Goal: Transaction & Acquisition: Subscribe to service/newsletter

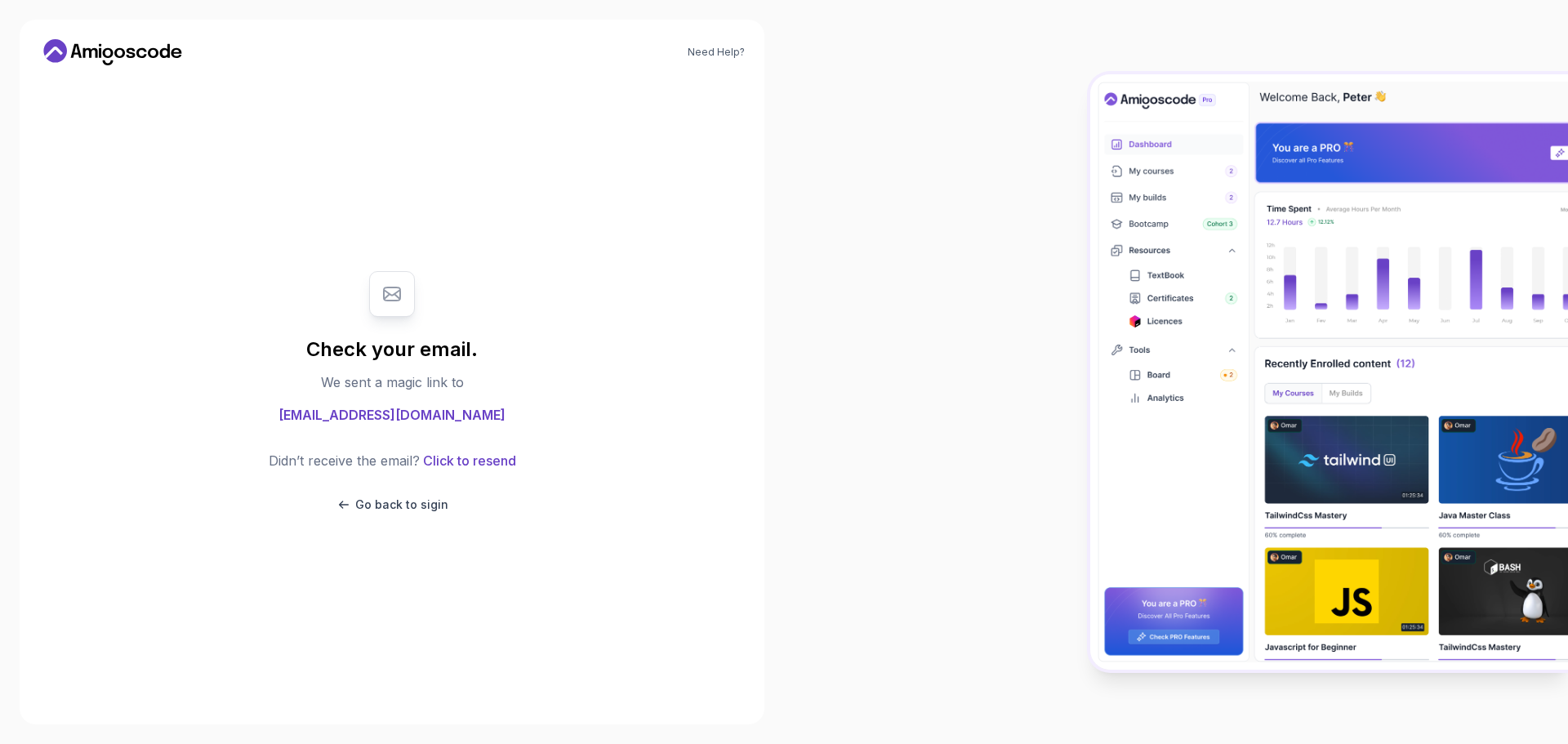
click at [125, 52] on icon at bounding box center [113, 52] width 147 height 26
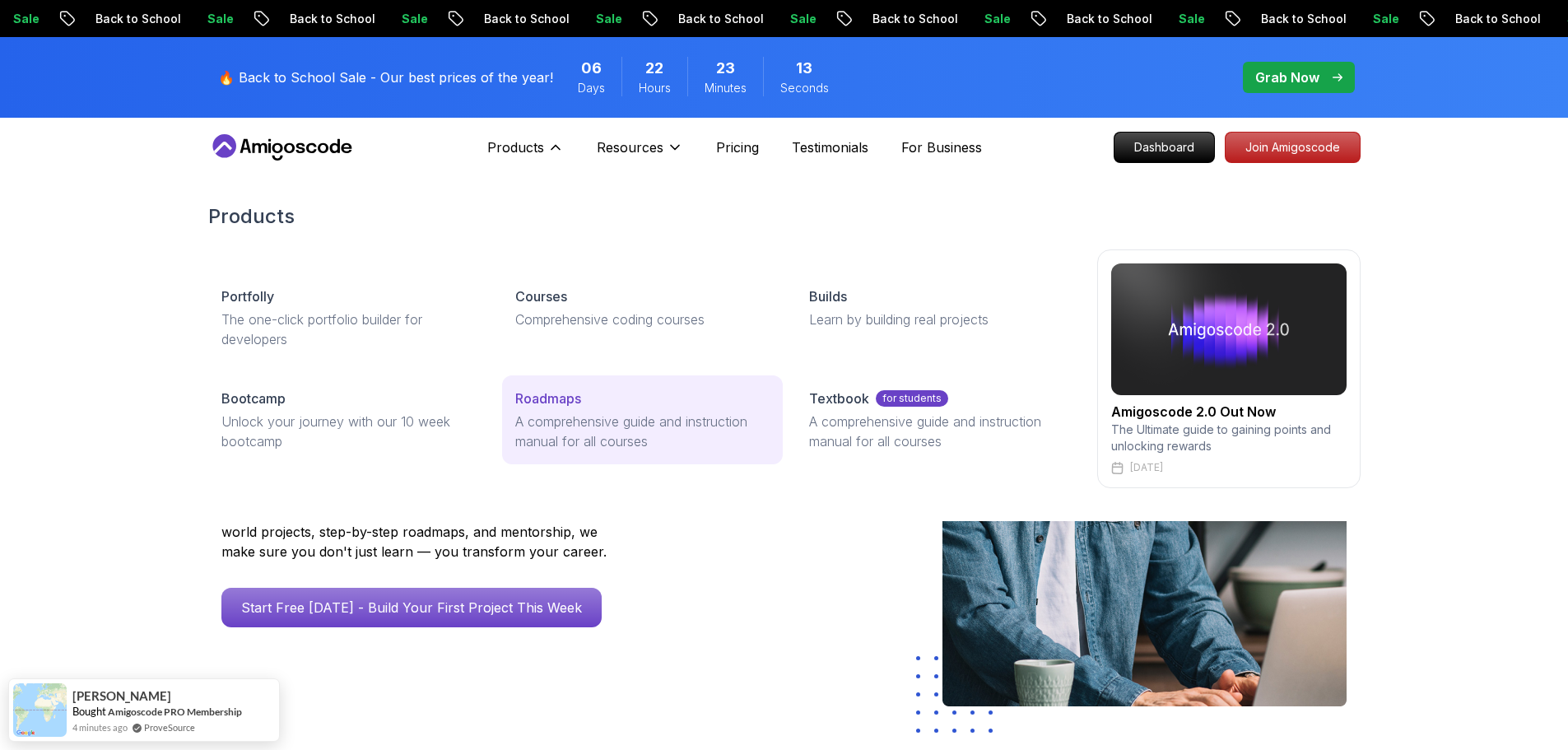
click at [595, 416] on p "A comprehensive guide and instruction manual for all courses" at bounding box center [642, 431] width 255 height 39
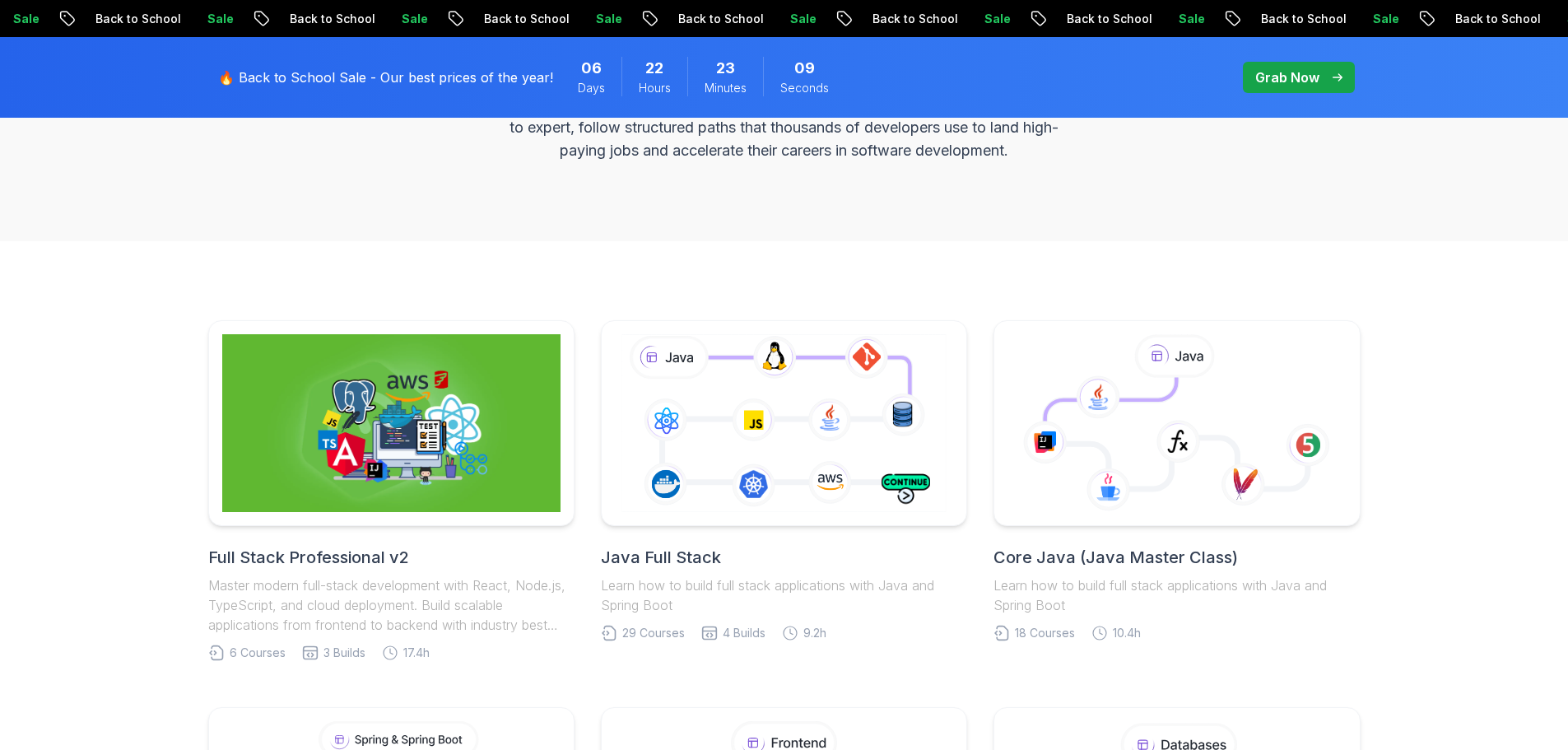
scroll to position [412, 0]
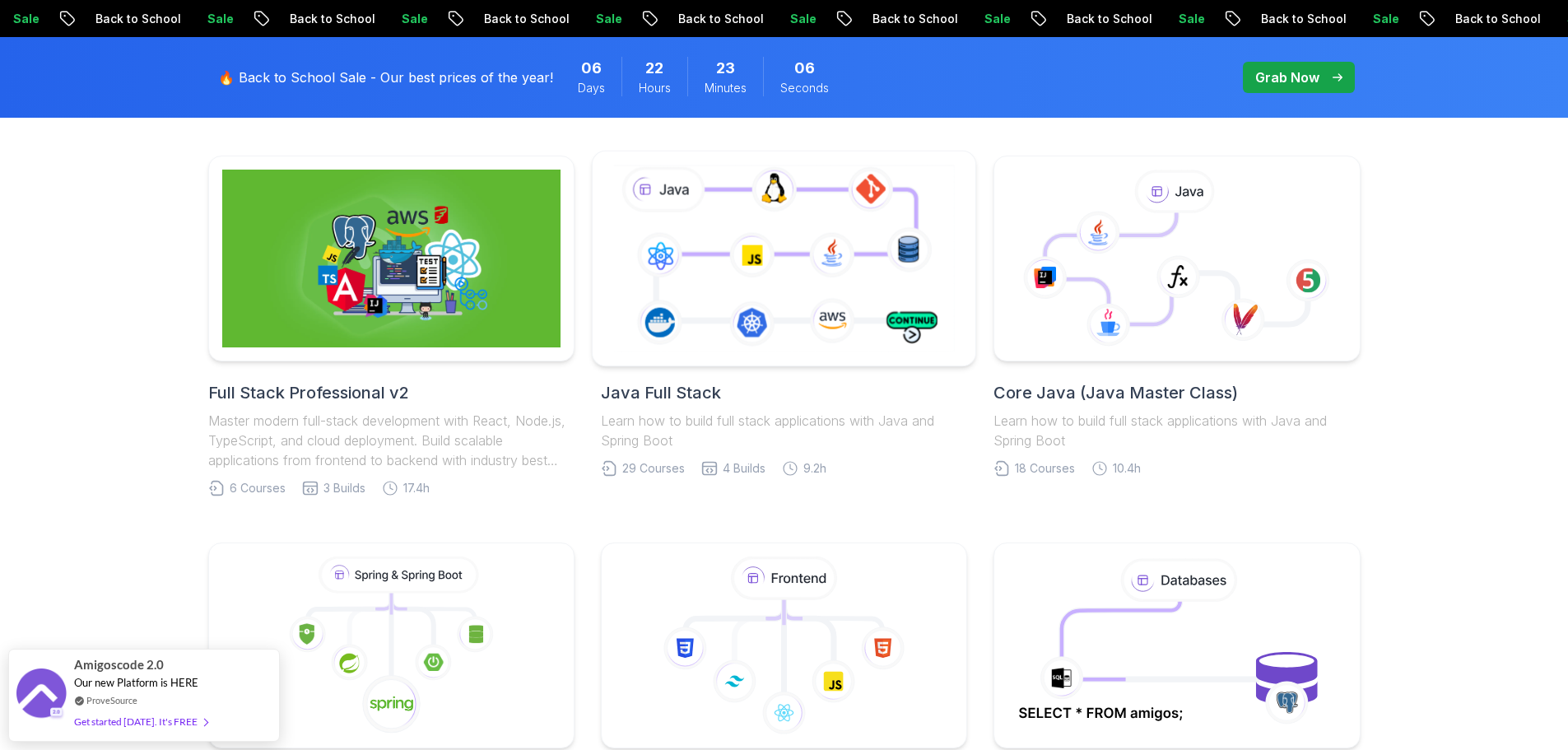
click at [773, 273] on icon at bounding box center [784, 258] width 348 height 193
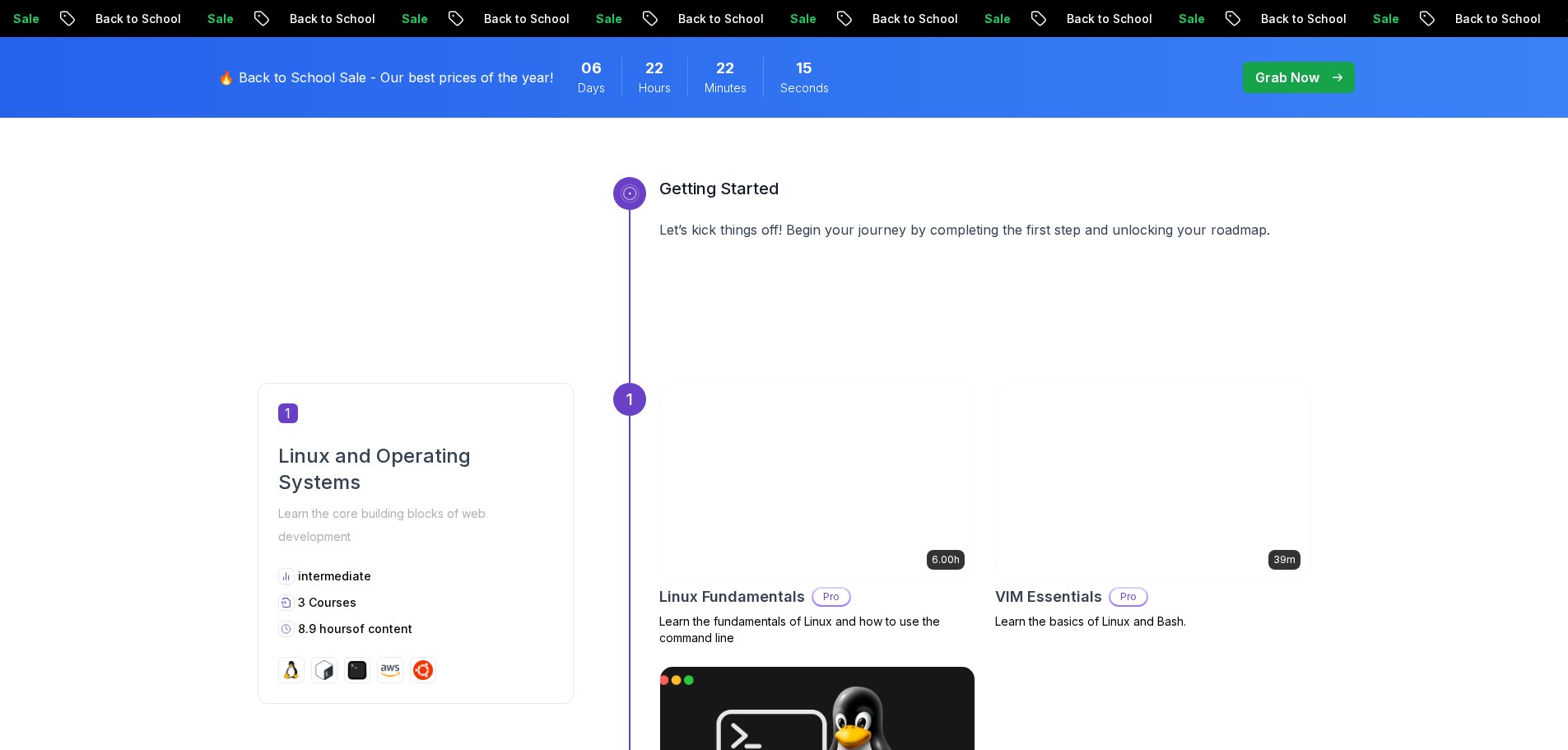
scroll to position [402, 0]
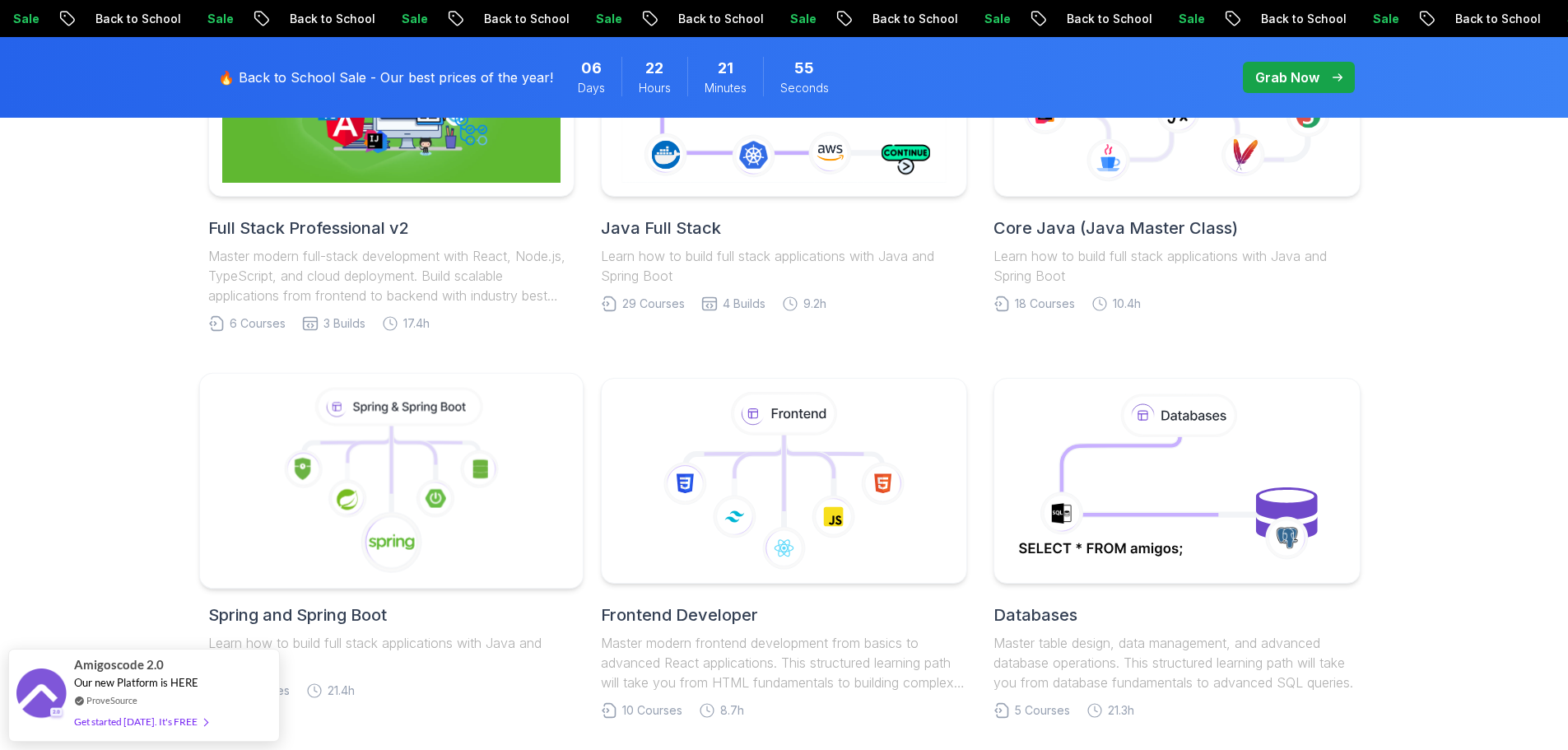
scroll to position [741, 0]
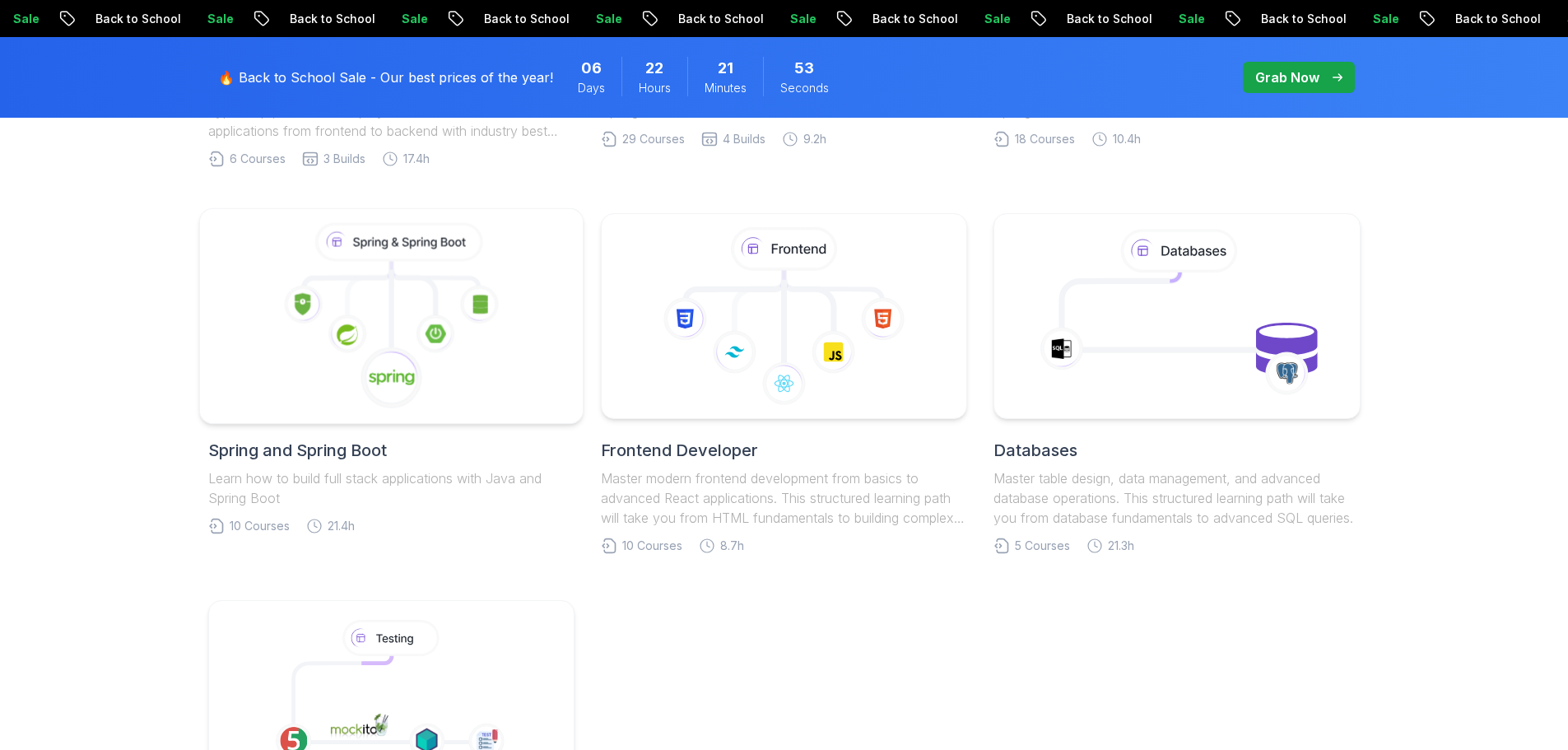
click at [462, 344] on icon at bounding box center [391, 316] width 356 height 187
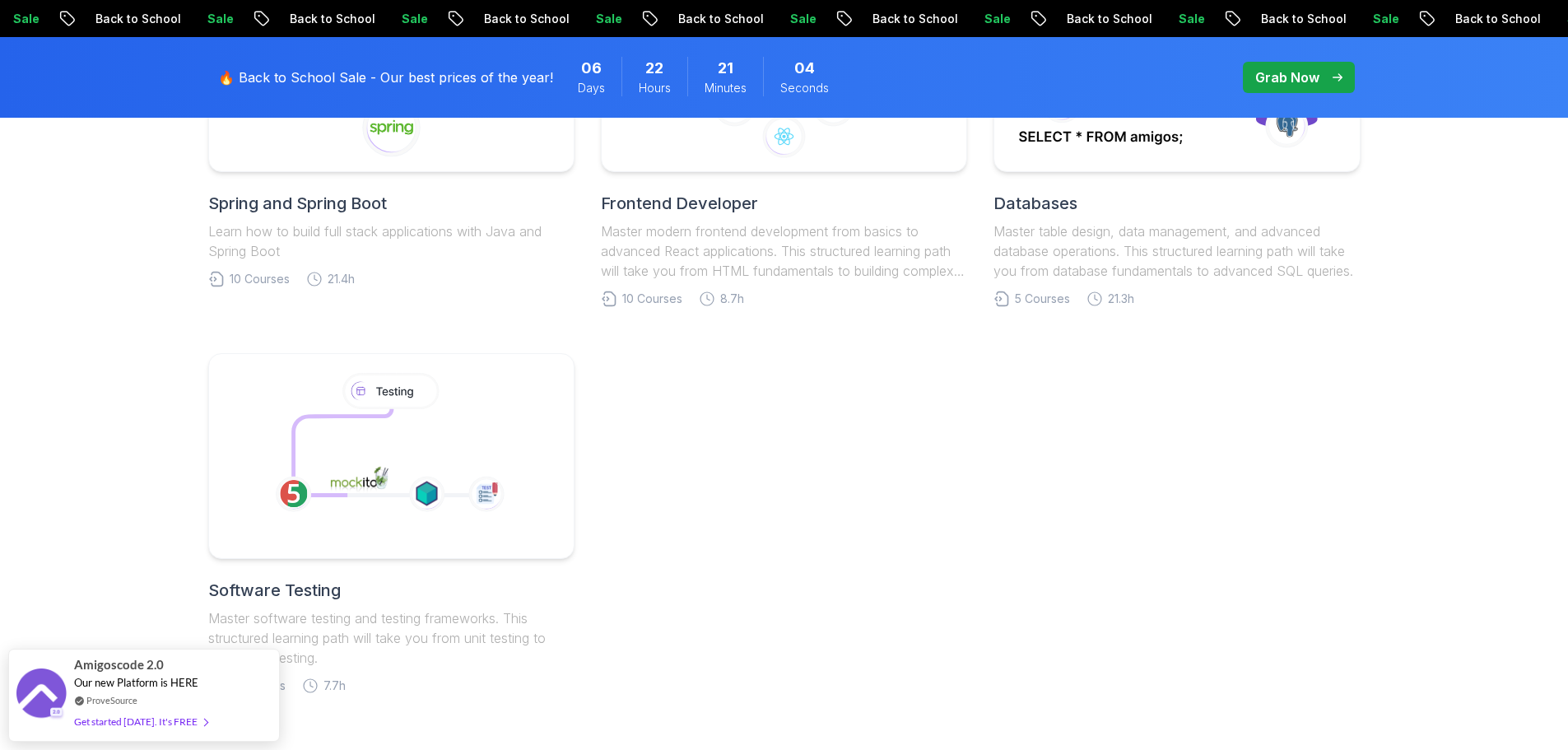
scroll to position [577, 0]
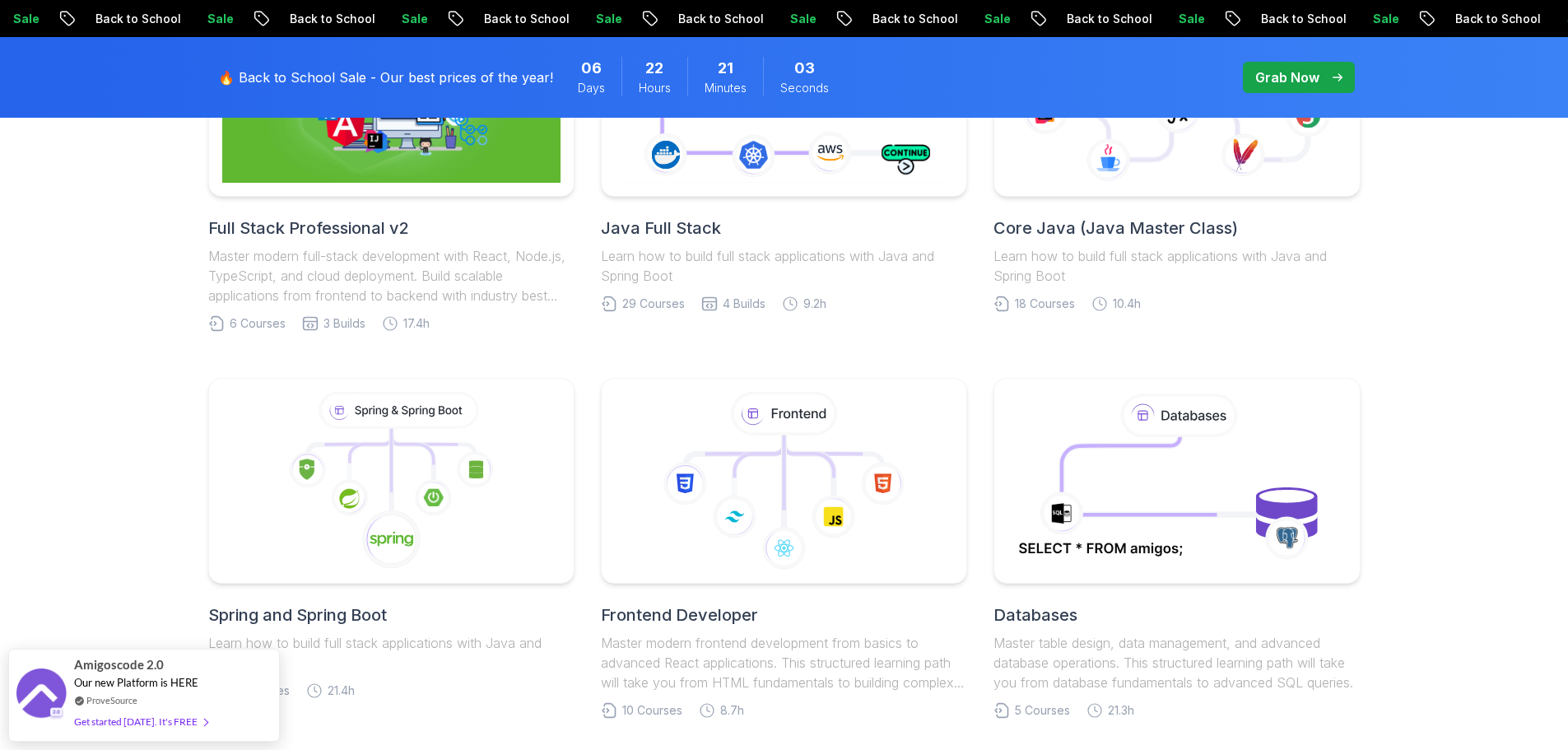
click at [1282, 81] on p "Grab Now" at bounding box center [1288, 78] width 64 height 20
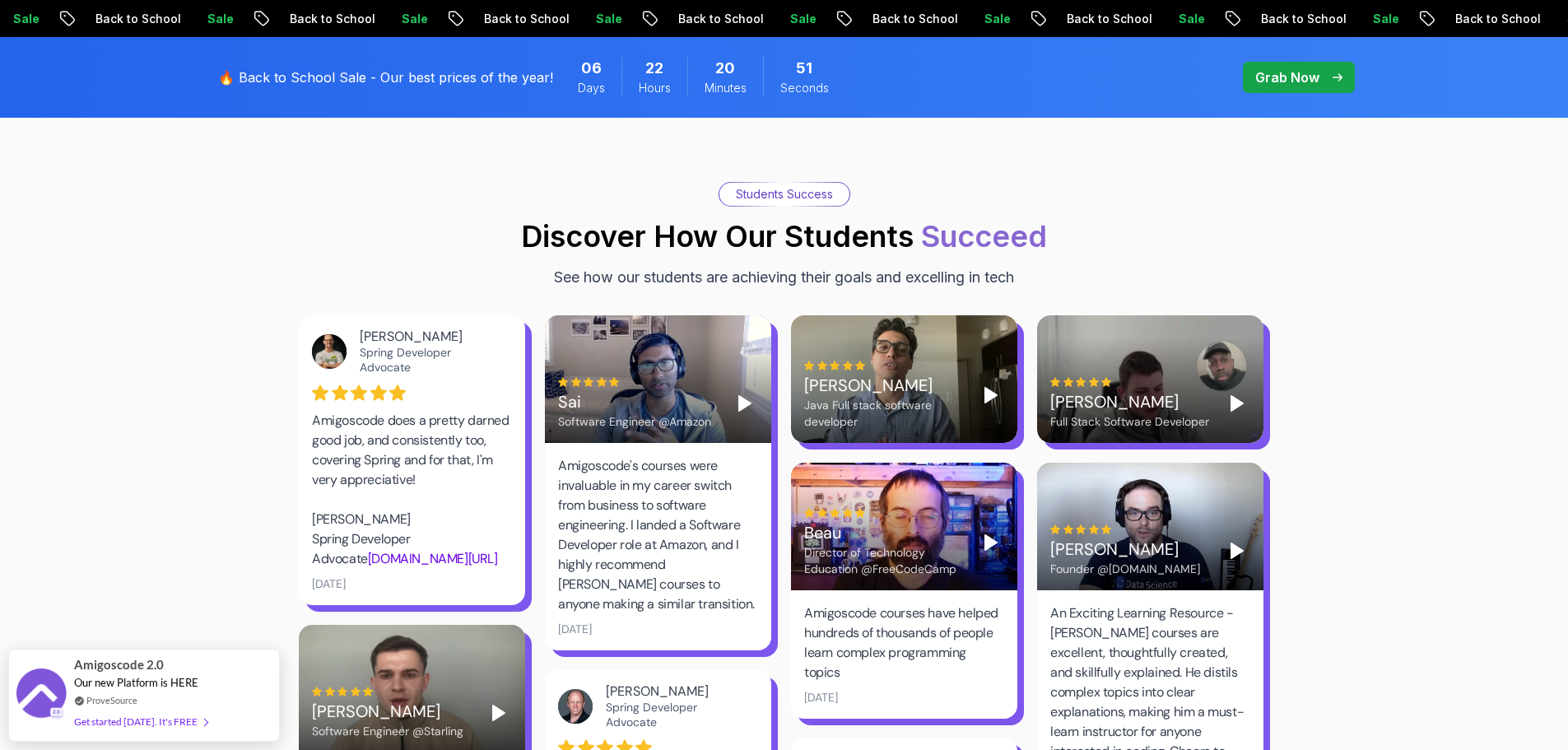
scroll to position [2223, 0]
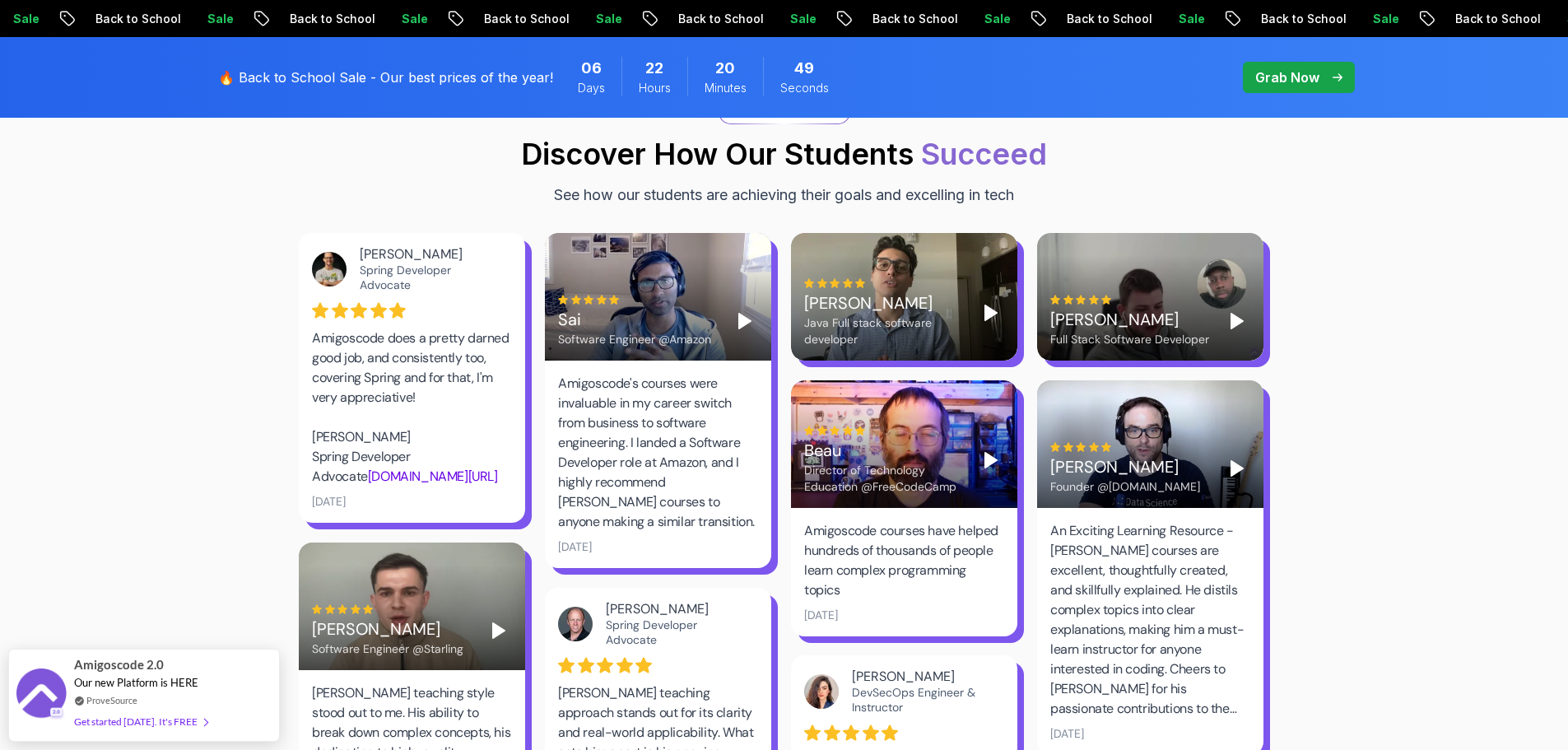
click at [989, 453] on polygon "Play" at bounding box center [991, 460] width 12 height 15
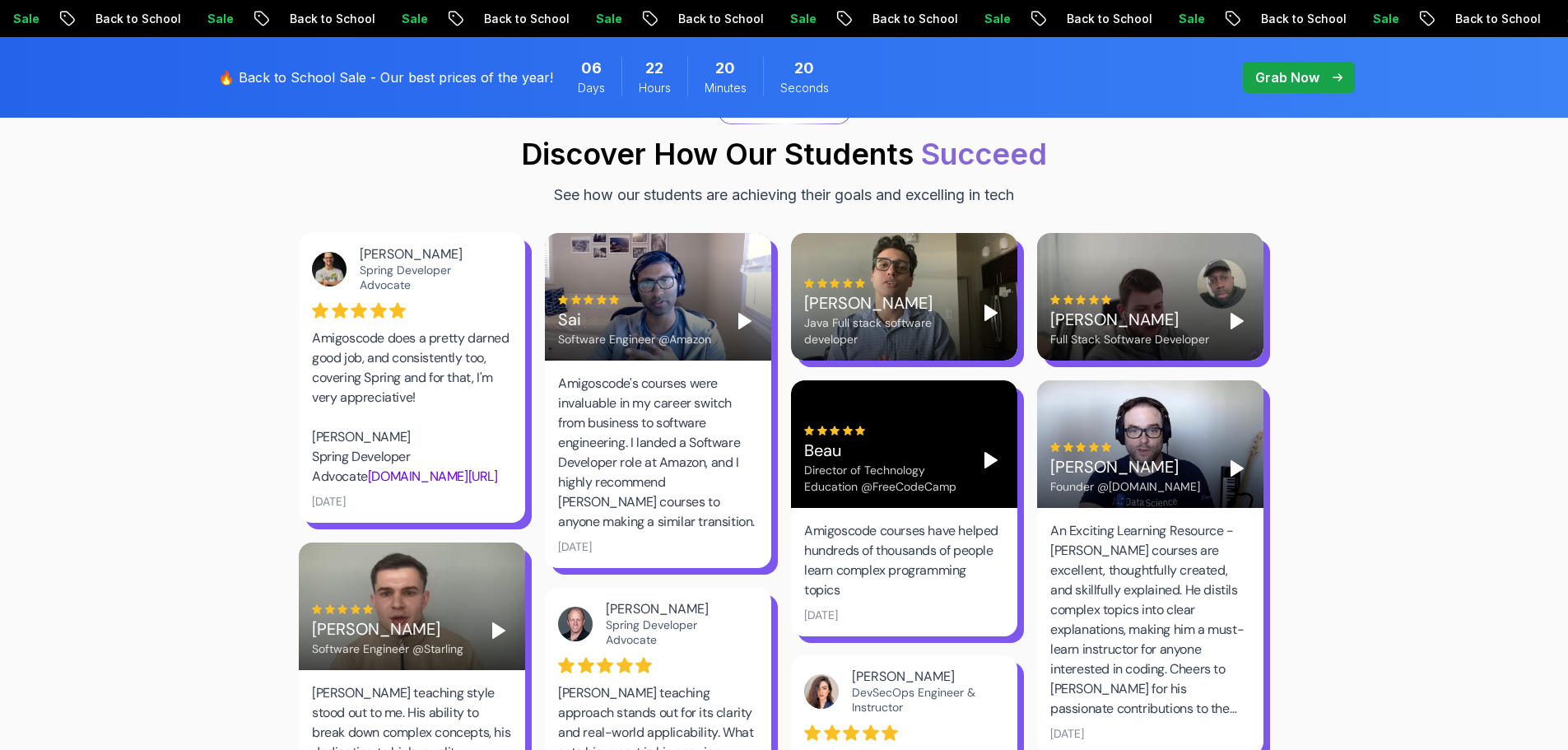
click at [990, 453] on polygon "Play" at bounding box center [991, 460] width 12 height 15
click at [990, 421] on div "Beau Director of Technology Education @FreeCodeCamp" at bounding box center [904, 444] width 226 height 127
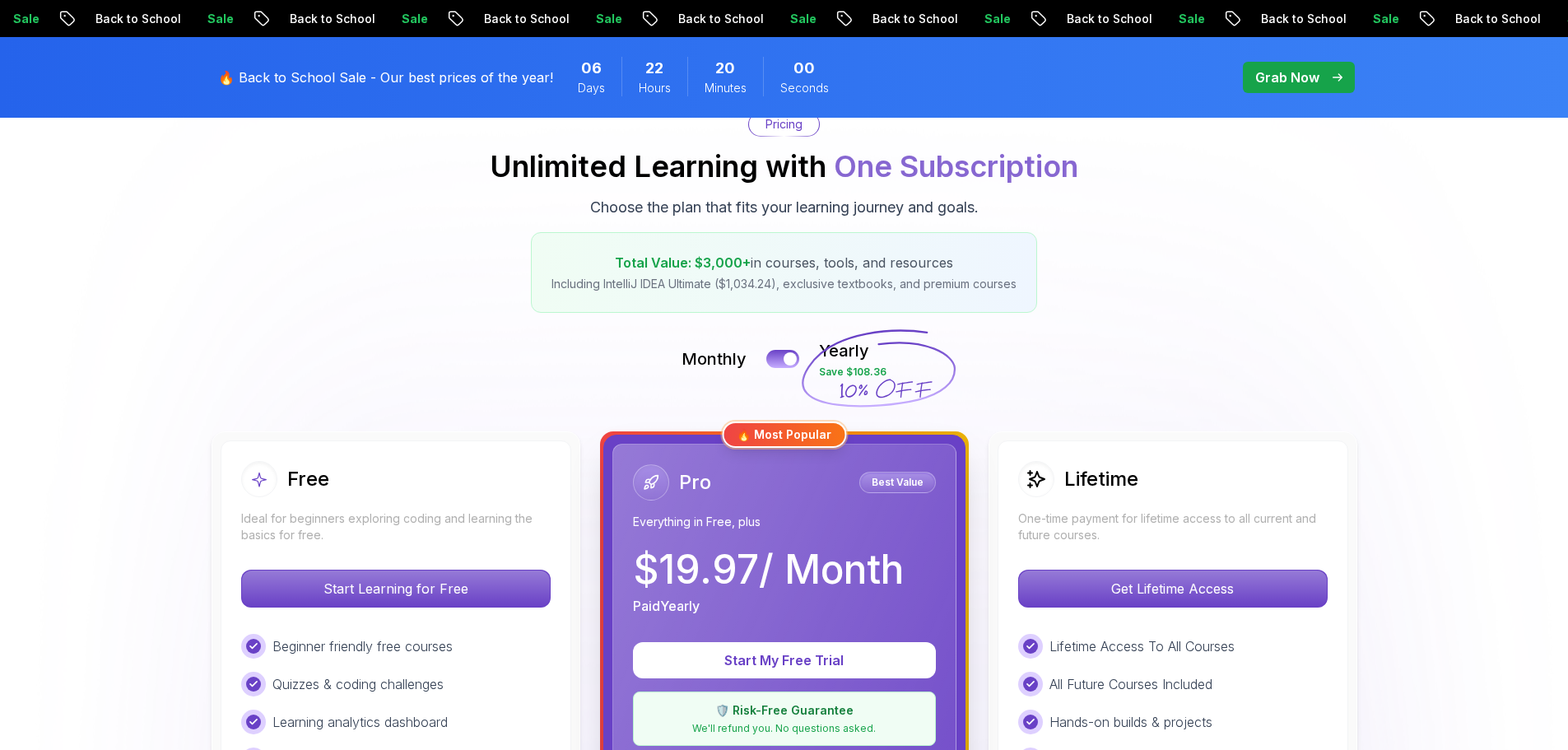
scroll to position [126, 0]
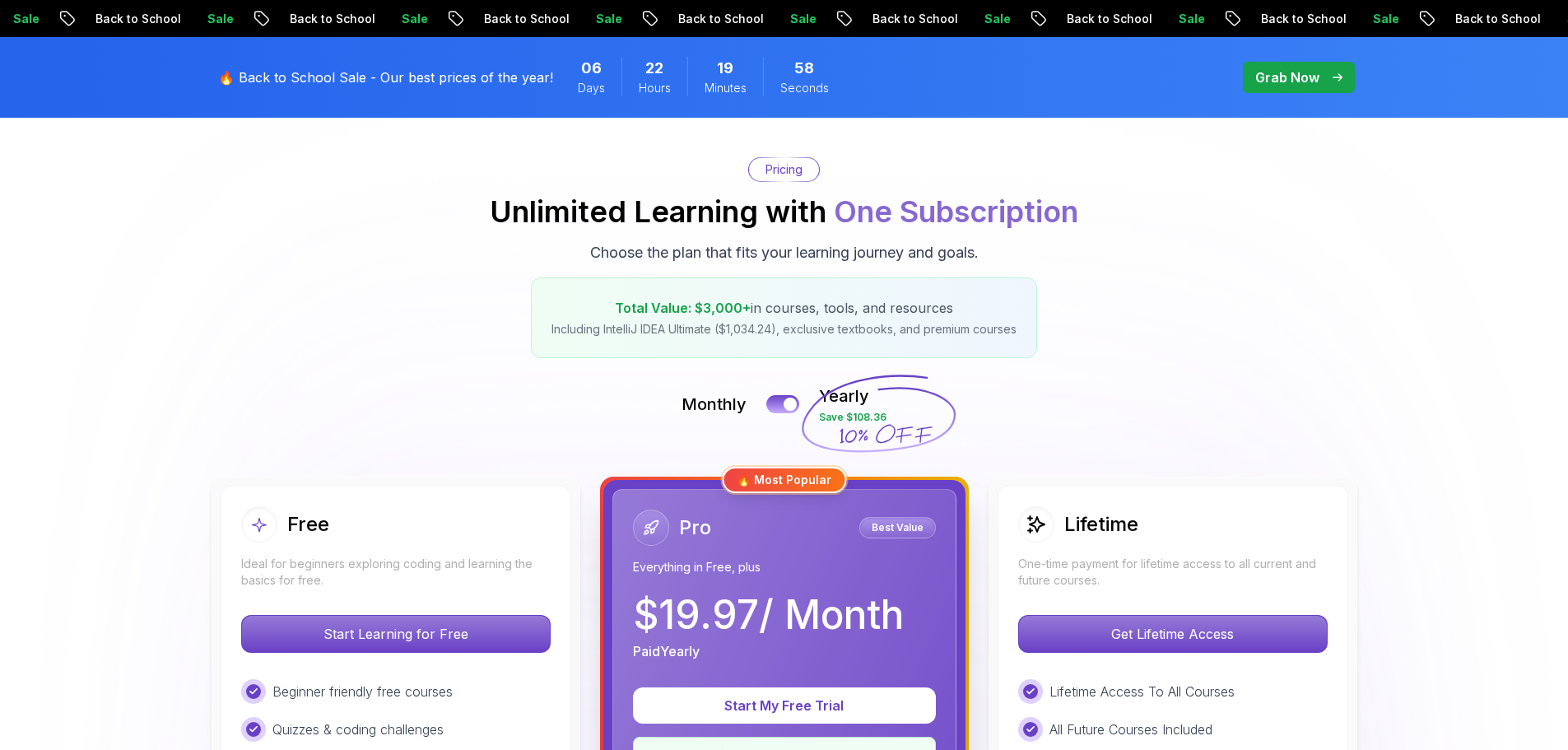
click at [1289, 80] on p "Grab Now" at bounding box center [1288, 78] width 64 height 20
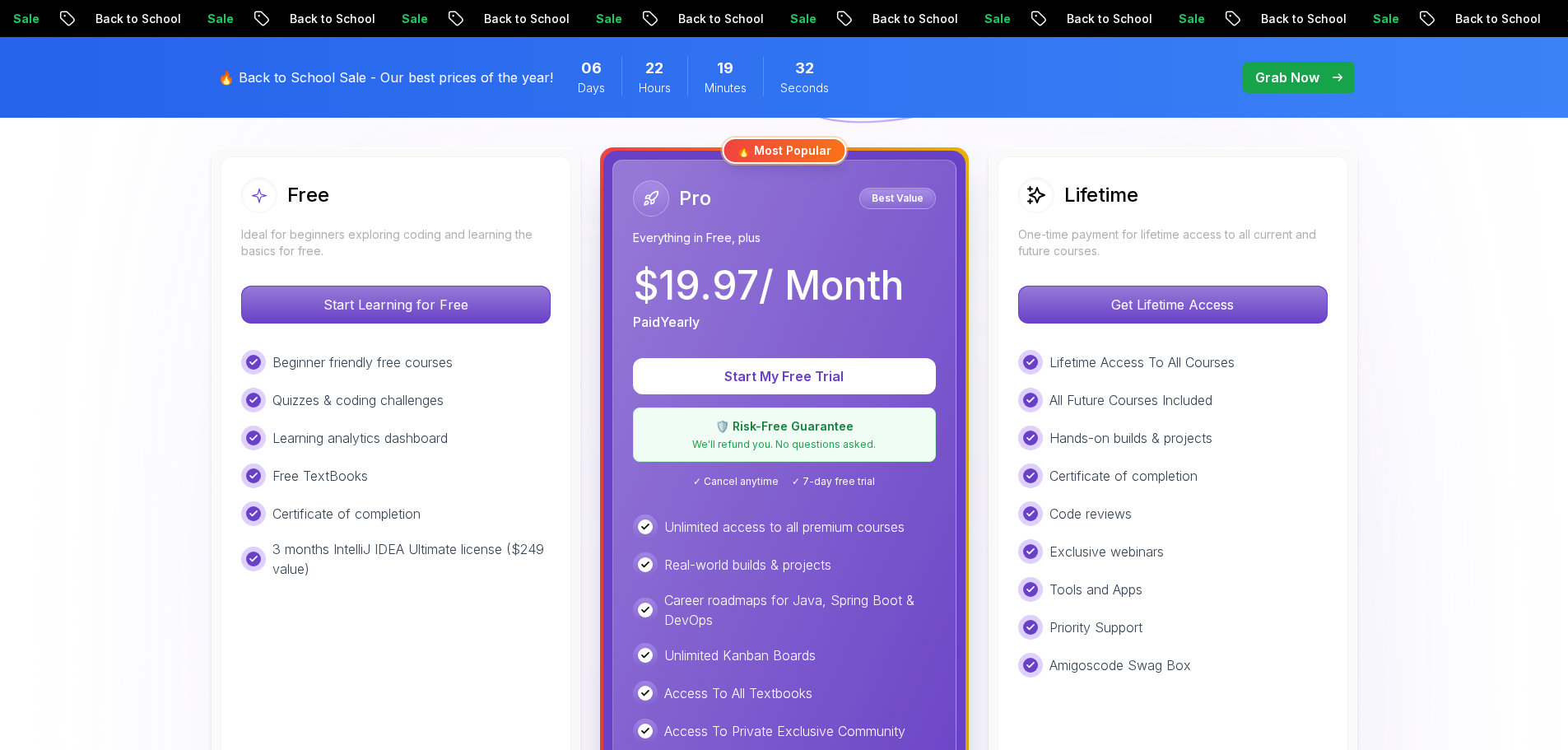
scroll to position [537, 0]
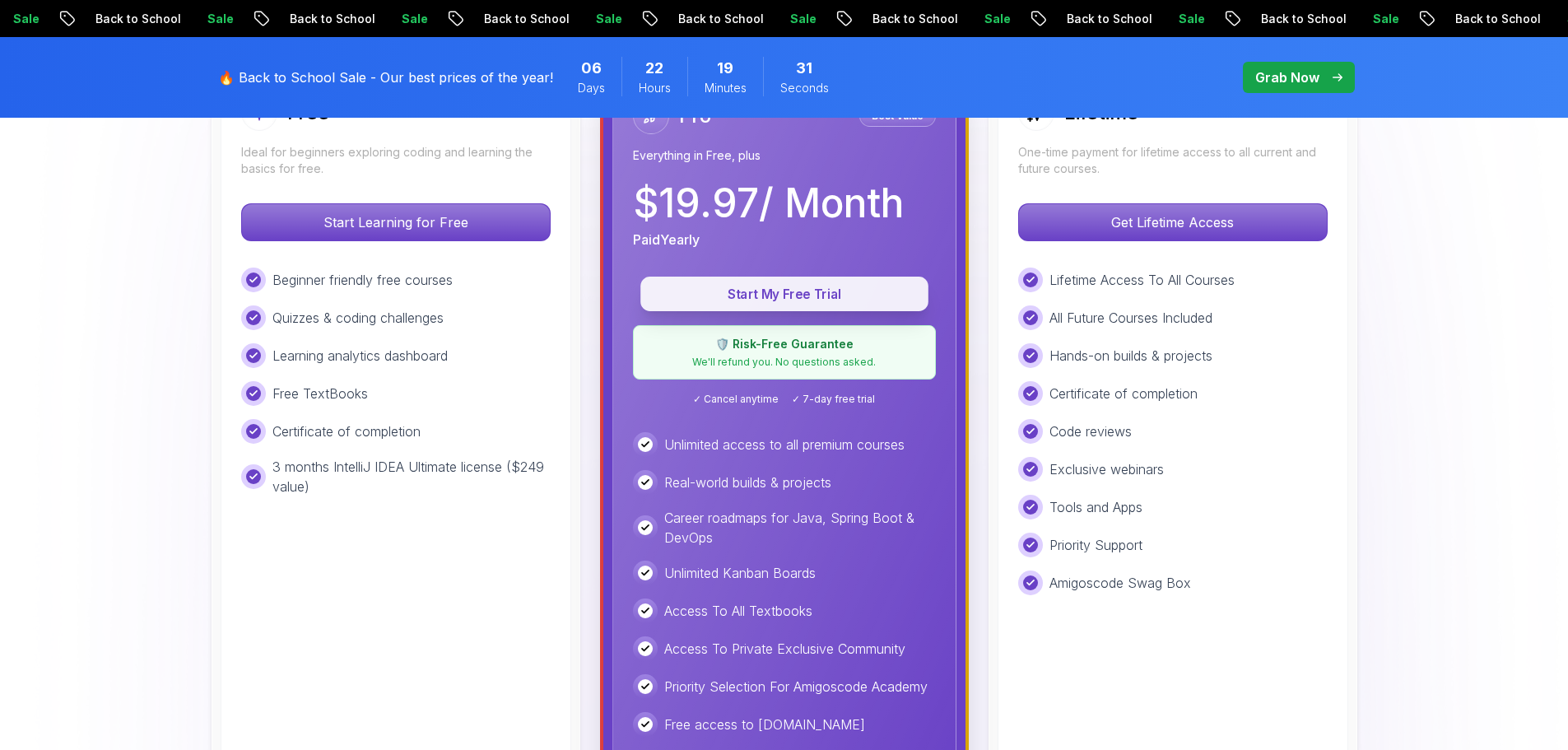
click at [760, 299] on p "Start My Free Trial" at bounding box center [784, 294] width 250 height 19
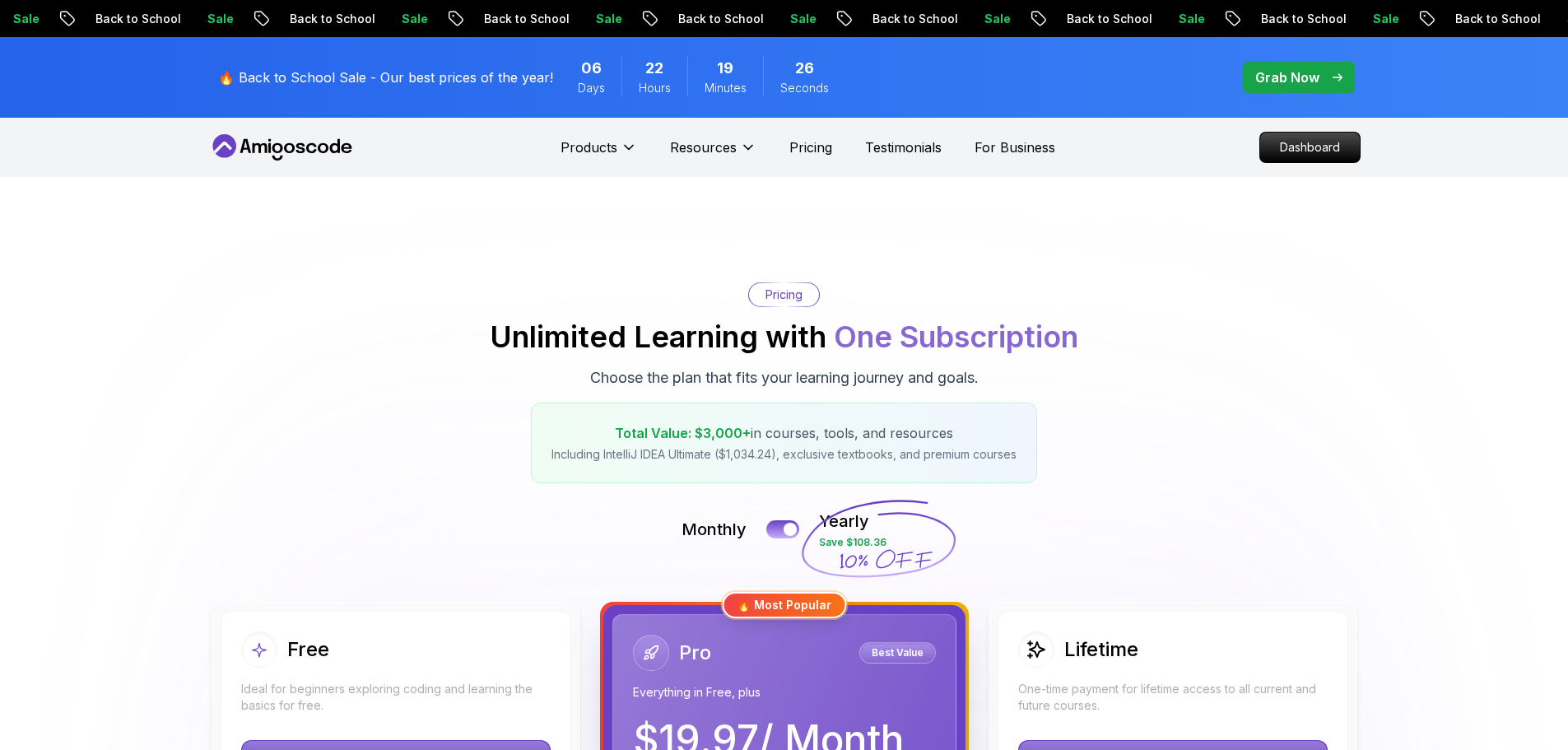
scroll to position [372, 0]
